Goal: Transaction & Acquisition: Purchase product/service

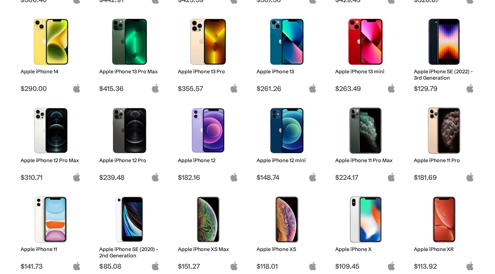
scroll to position [288, 0]
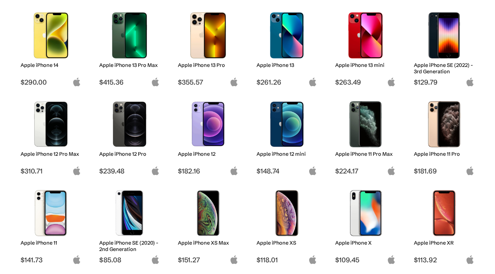
click at [140, 135] on img at bounding box center [130, 124] width 50 height 46
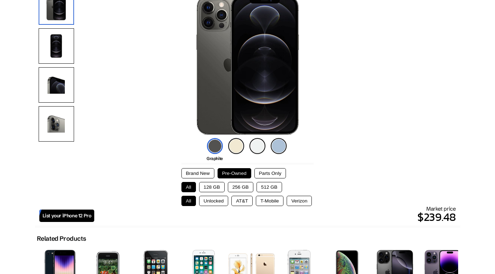
scroll to position [82, 0]
click at [280, 144] on img at bounding box center [279, 147] width 16 height 16
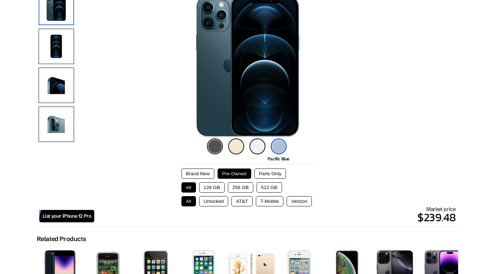
click at [259, 143] on img at bounding box center [258, 147] width 16 height 16
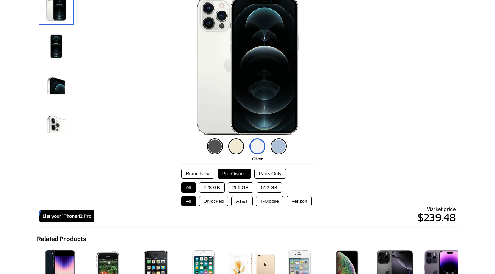
click at [239, 143] on img at bounding box center [236, 147] width 16 height 16
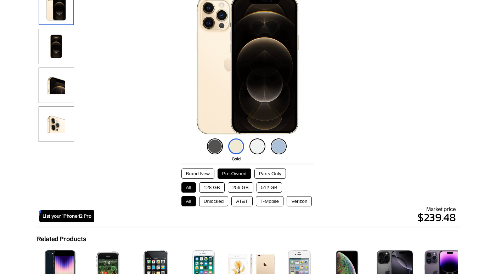
click at [212, 144] on img at bounding box center [215, 147] width 16 height 16
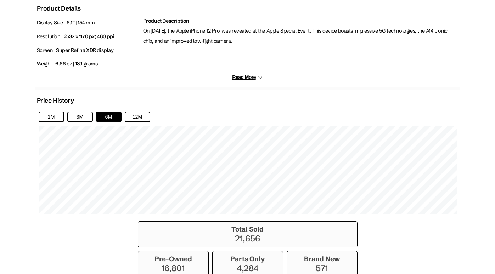
scroll to position [453, 0]
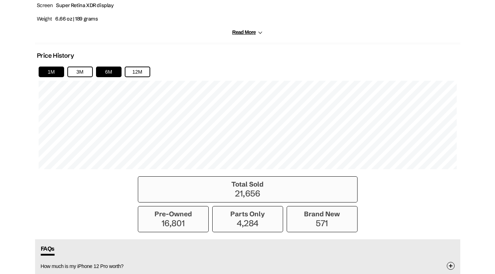
click at [57, 72] on button "1M" at bounding box center [52, 72] width 26 height 11
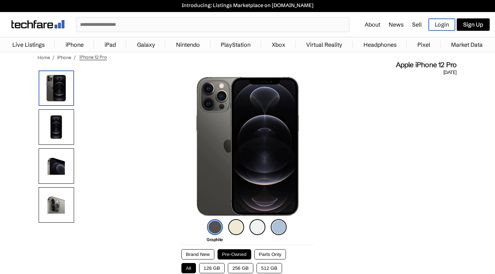
scroll to position [0, 0]
